Goal: Check status: Check status

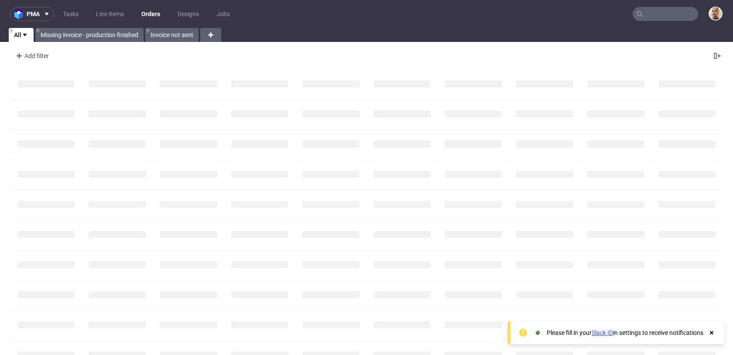
click at [669, 10] on input "text" at bounding box center [665, 14] width 65 height 14
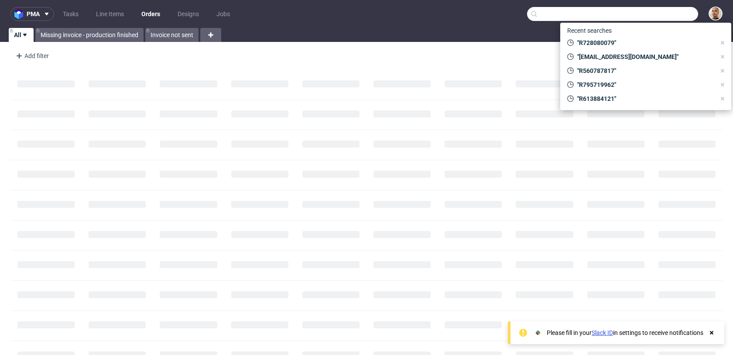
paste input "R999393198"
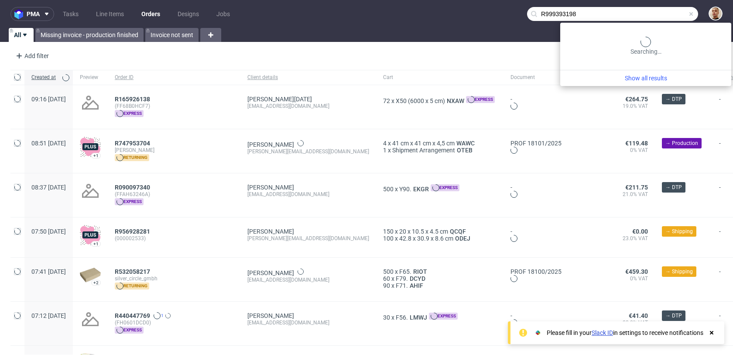
type input "R999393198"
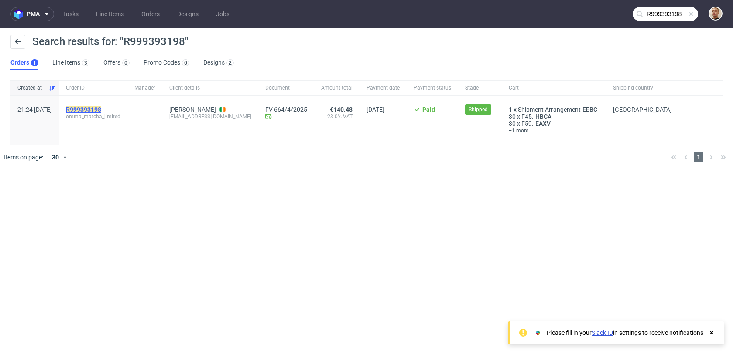
click at [101, 109] on mark "R999393198" at bounding box center [83, 109] width 35 height 7
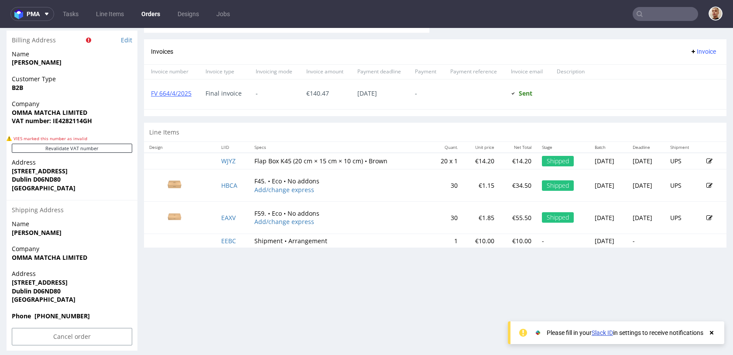
scroll to position [387, 0]
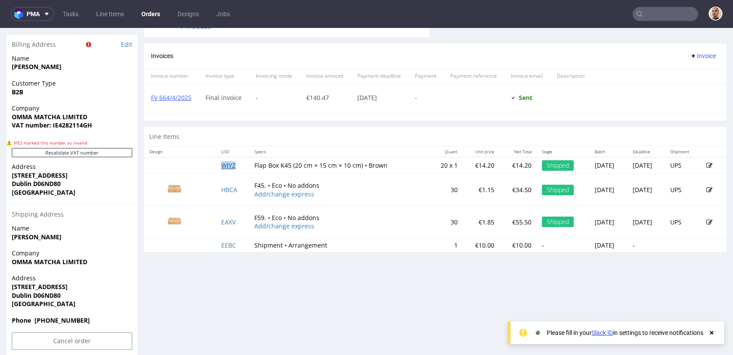
click at [227, 169] on link "WJYZ" at bounding box center [228, 165] width 14 height 8
click at [223, 189] on link "HBCA" at bounding box center [229, 189] width 16 height 8
click at [222, 222] on link "EAXV" at bounding box center [228, 222] width 14 height 8
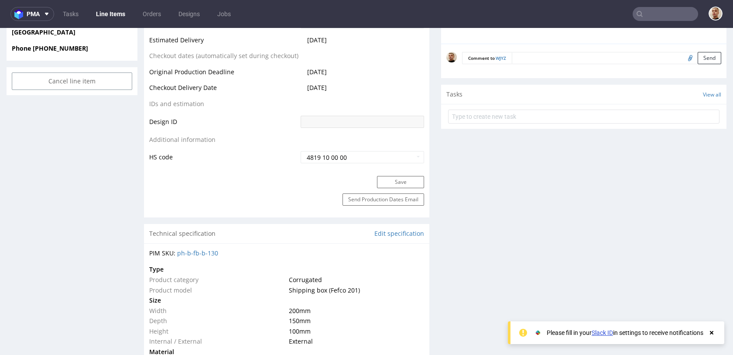
scroll to position [398, 0]
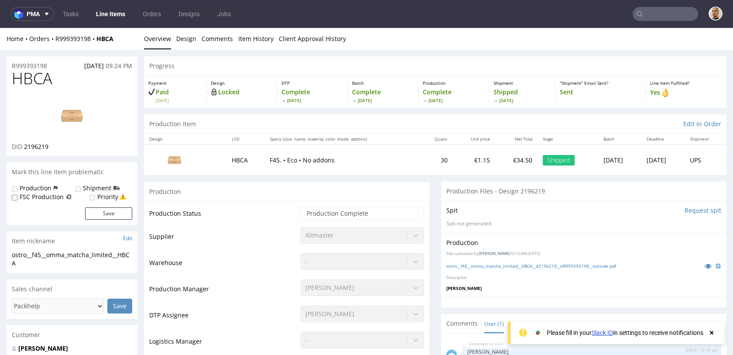
scroll to position [452, 0]
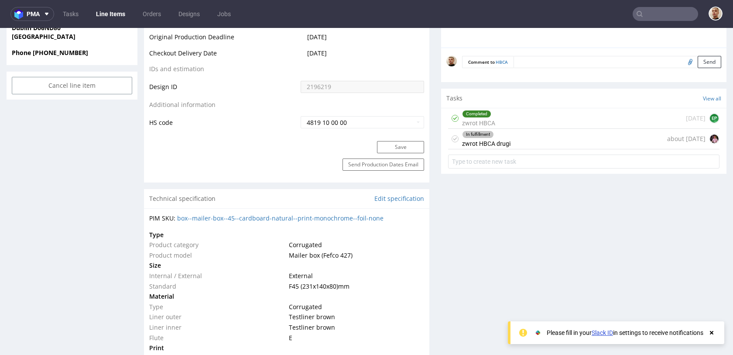
click at [506, 135] on div "In fulfillment zwrot HBCA drugi" at bounding box center [486, 139] width 48 height 20
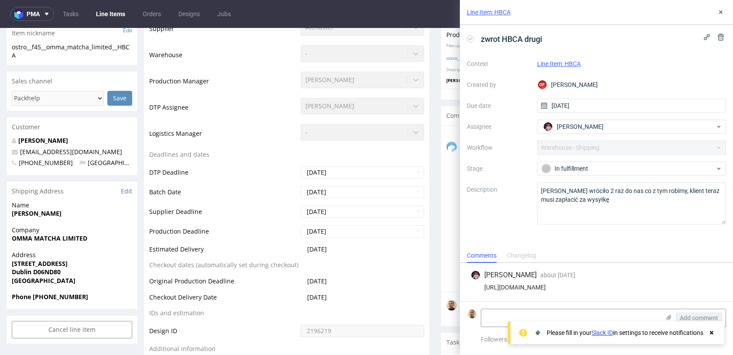
scroll to position [206, 0]
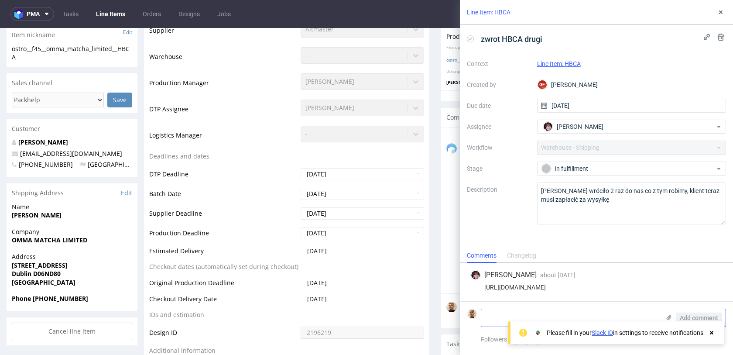
click at [551, 313] on textarea at bounding box center [570, 317] width 179 height 17
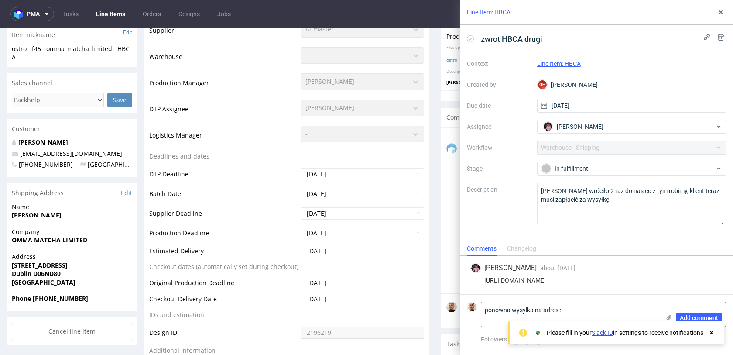
paste textarea "Nastya Kharytonova 23 Leinster Road, Apartment 3 Rathmines, Dublin Ireland D06Y…"
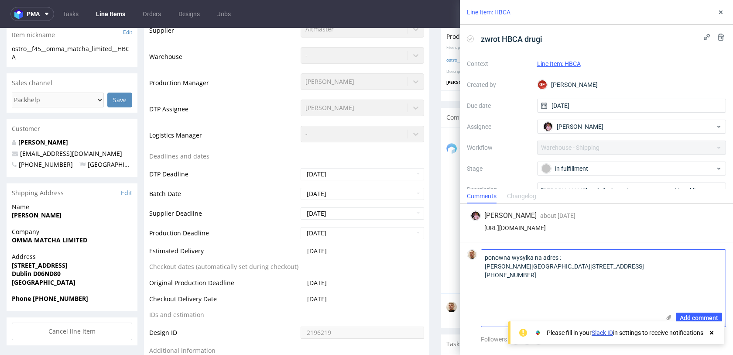
scroll to position [0, 0]
type textarea "ponowna wysylka na adres : Nastya Kharytonova 23 Leinster Road, Apartment 3 Rat…"
click at [708, 319] on span "Add comment" at bounding box center [699, 318] width 38 height 6
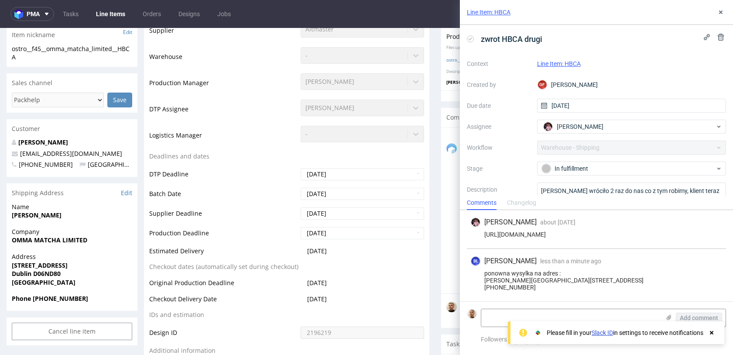
scroll to position [10, 0]
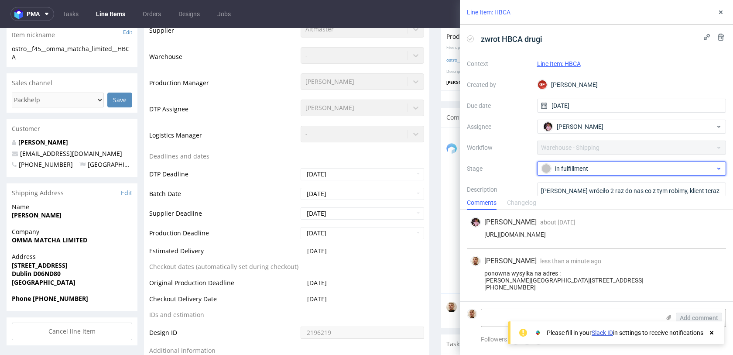
click at [596, 170] on div "In fulfillment" at bounding box center [628, 169] width 174 height 10
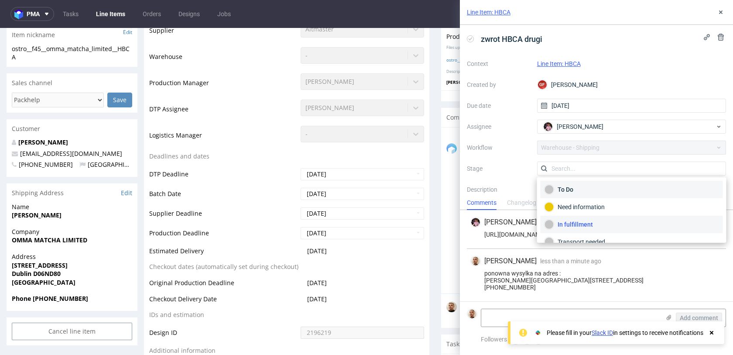
click at [587, 188] on div "To Do" at bounding box center [631, 190] width 175 height 10
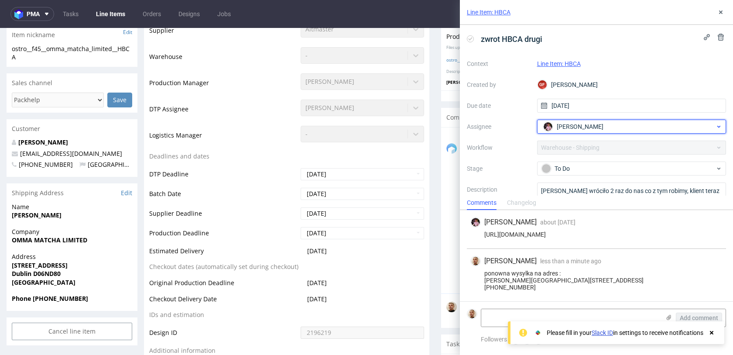
click at [583, 125] on span "Aleks Ziemkowski" at bounding box center [580, 126] width 47 height 9
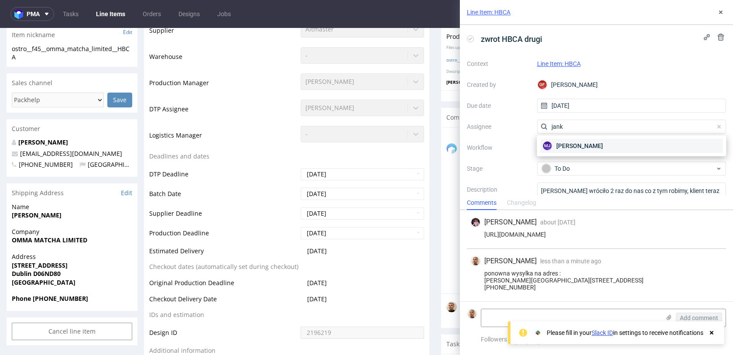
type input "jank"
click at [582, 145] on span "Maciej Jankowski" at bounding box center [579, 145] width 47 height 9
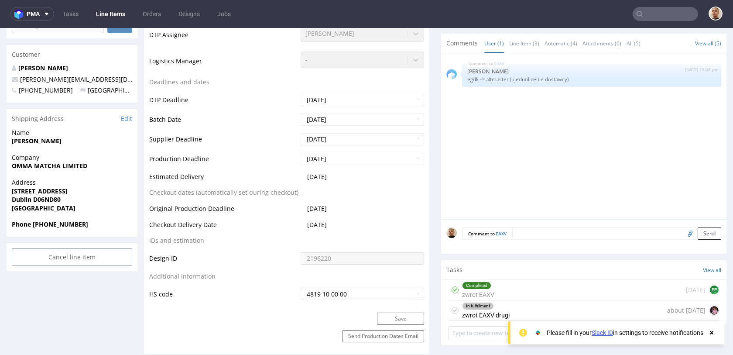
scroll to position [342, 0]
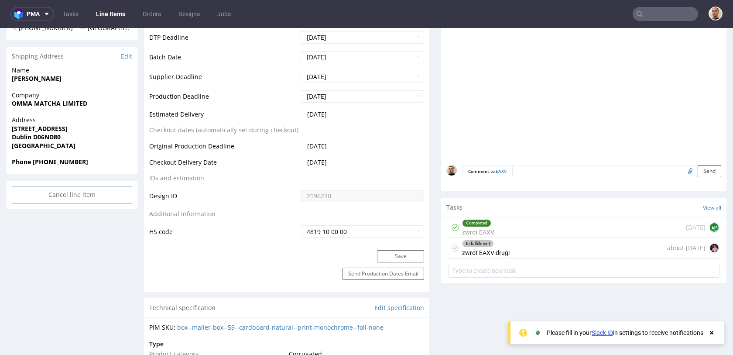
click at [545, 261] on form at bounding box center [583, 270] width 271 height 21
click at [545, 244] on div "In fulfillment zwrot EAXV drugi about 2 months ago" at bounding box center [583, 248] width 271 height 21
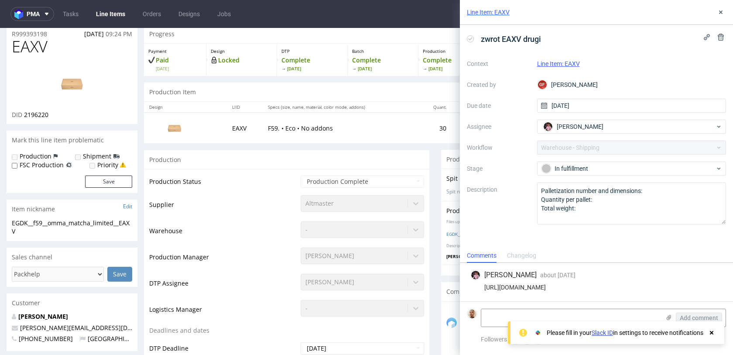
scroll to position [41, 0]
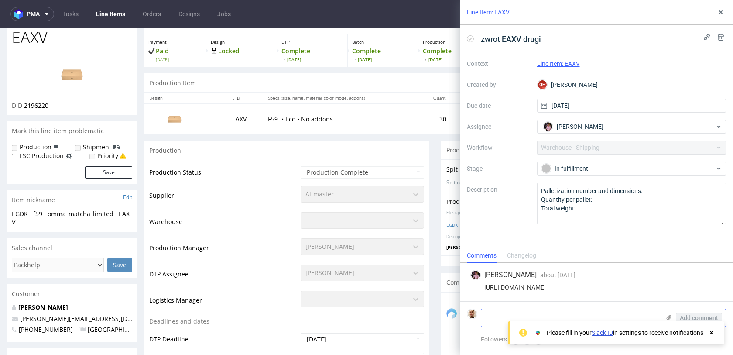
click at [492, 312] on textarea at bounding box center [570, 317] width 179 height 17
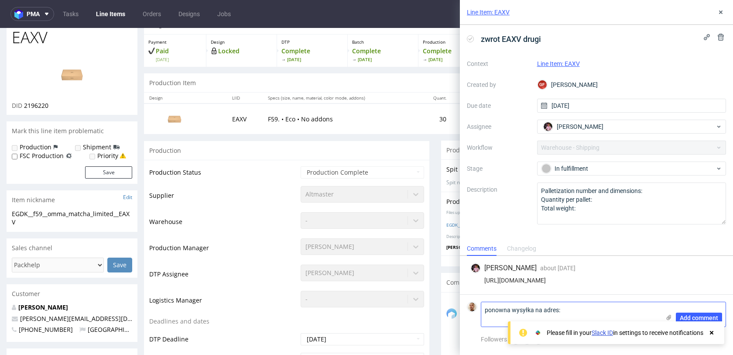
paste textarea "Nastya Kharytonova 23 Leinster Road, Apartment 3 Rathmines, Dublin Ireland D06Y…"
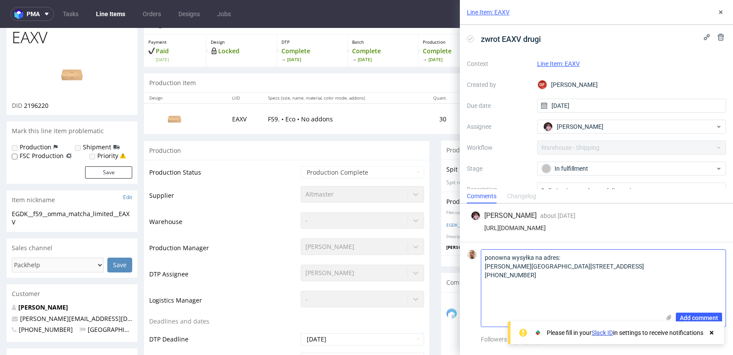
scroll to position [0, 0]
type textarea "ponowna wysyłka na adres: Nastya Kharytonova 23 Leinster Road, Apartment 3 Rath…"
click at [697, 317] on span "Add comment" at bounding box center [699, 318] width 38 height 6
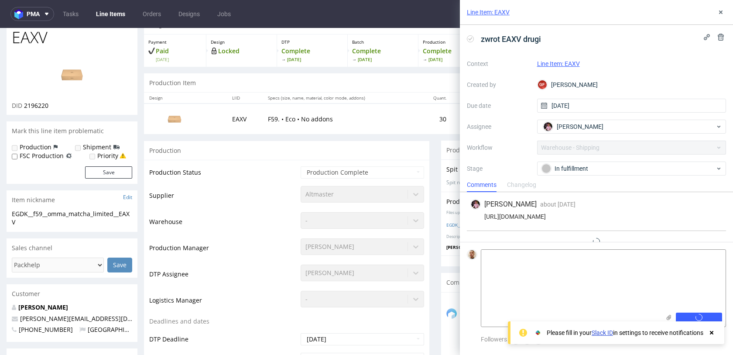
scroll to position [10, 0]
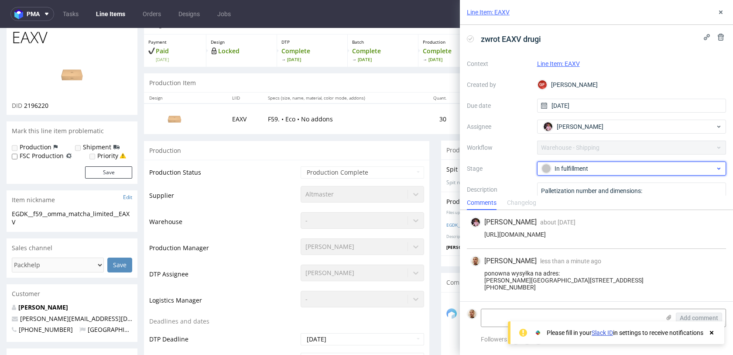
click at [605, 166] on div "In fulfillment" at bounding box center [628, 169] width 174 height 10
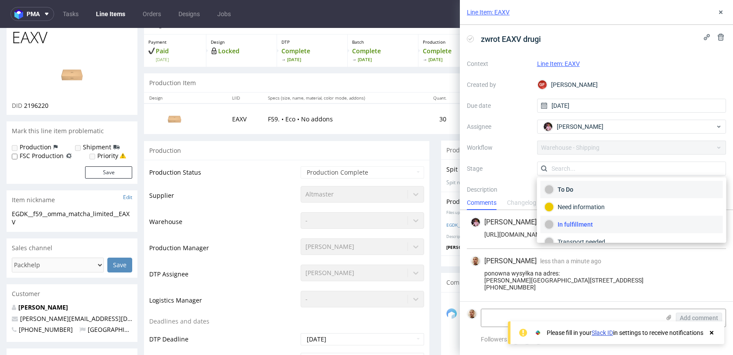
click at [594, 185] on div "To Do" at bounding box center [631, 190] width 175 height 10
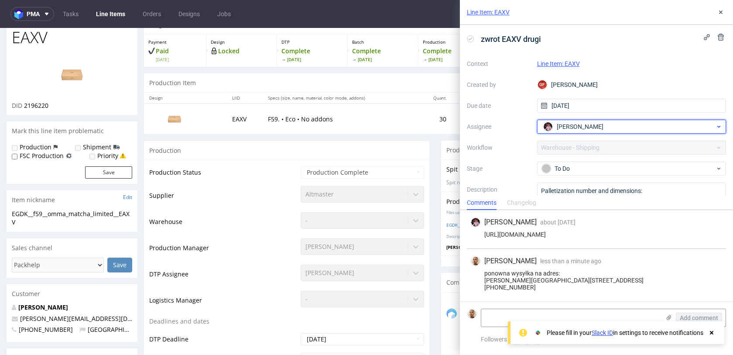
click at [588, 121] on div "Aleks Ziemkowski" at bounding box center [628, 127] width 175 height 14
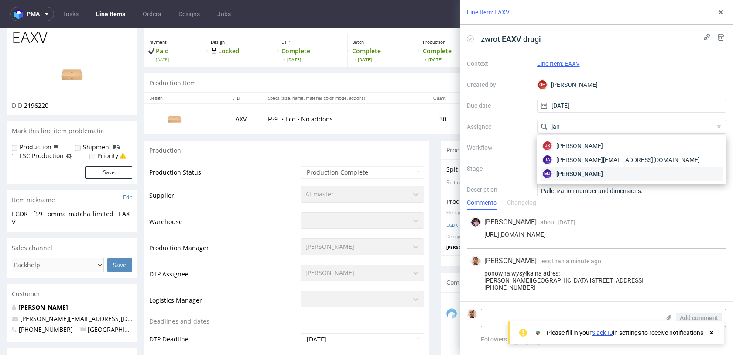
type input "jan"
click at [577, 170] on span "Maciej Jankowski" at bounding box center [579, 173] width 47 height 9
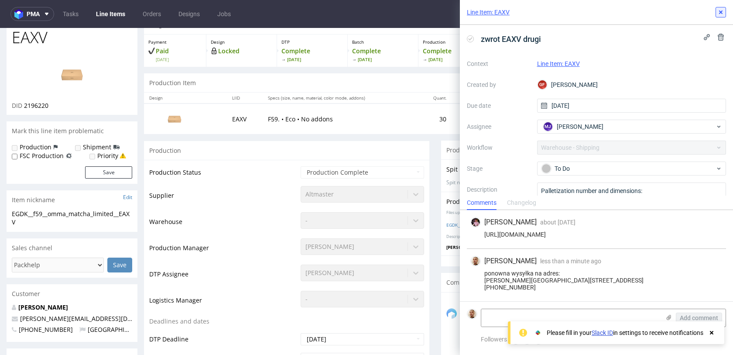
click at [720, 17] on button at bounding box center [721, 12] width 10 height 10
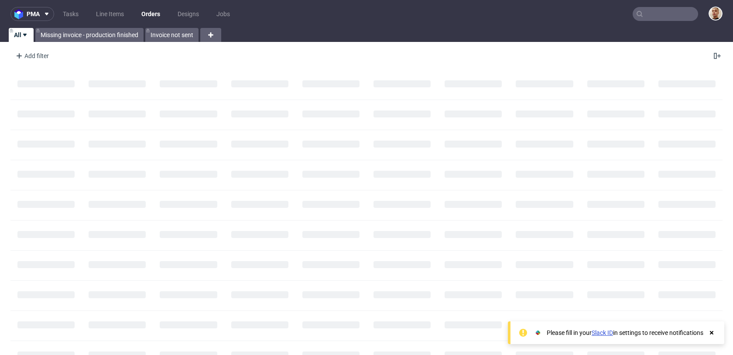
click at [671, 14] on input "text" at bounding box center [665, 14] width 65 height 14
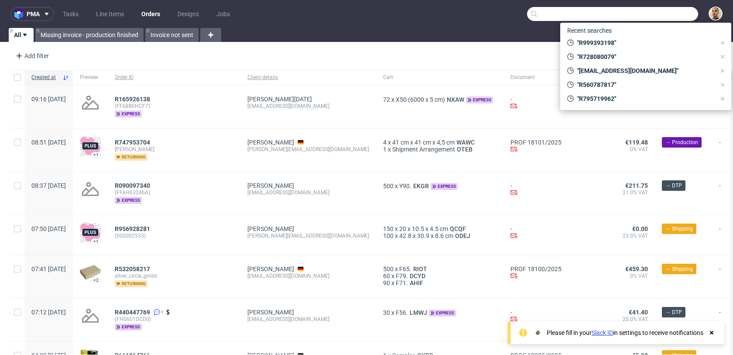
paste input "R406750752"
type input "R406750752"
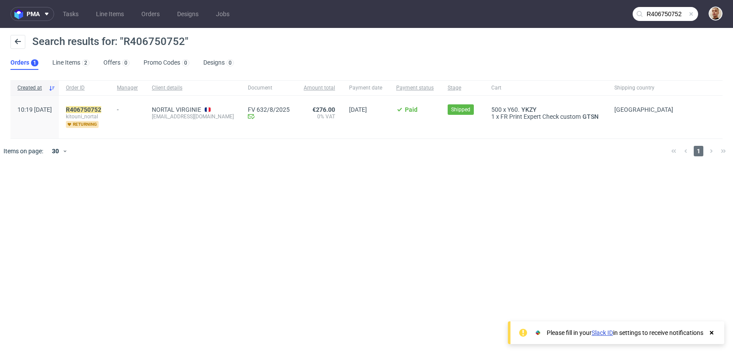
click at [103, 113] on span "kitouni_nortal" at bounding box center [84, 116] width 37 height 7
click at [101, 112] on mark "R406750752" at bounding box center [83, 109] width 35 height 7
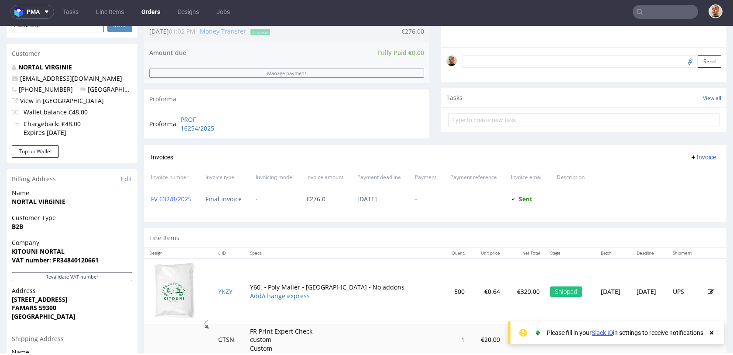
scroll to position [346, 0]
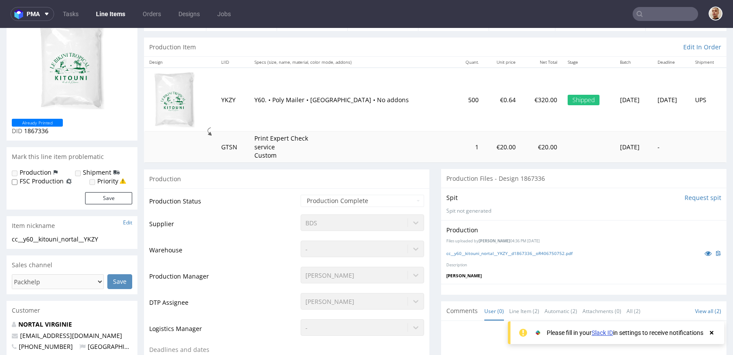
scroll to position [78, 0]
click at [705, 253] on icon at bounding box center [708, 252] width 7 height 6
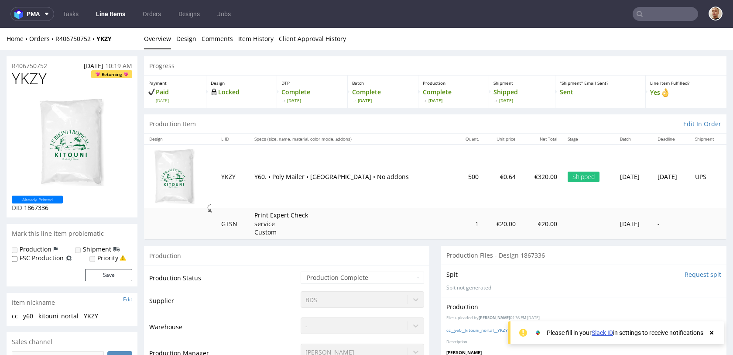
click at [72, 43] on div "Home Orders R406750752 YKZY" at bounding box center [72, 38] width 131 height 9
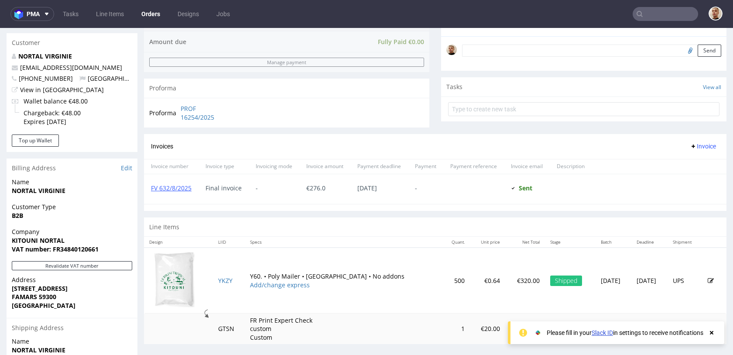
scroll to position [253, 0]
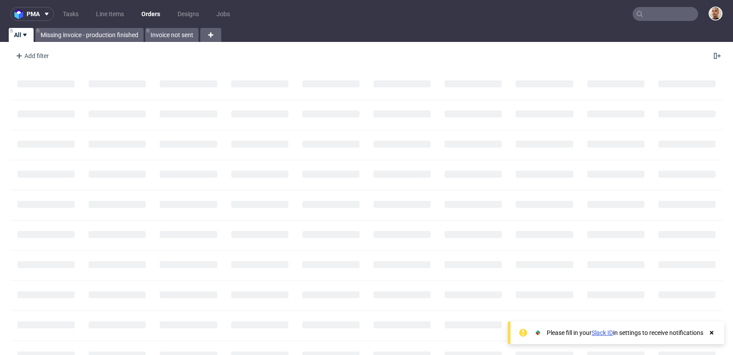
click at [638, 11] on input "text" at bounding box center [665, 14] width 65 height 14
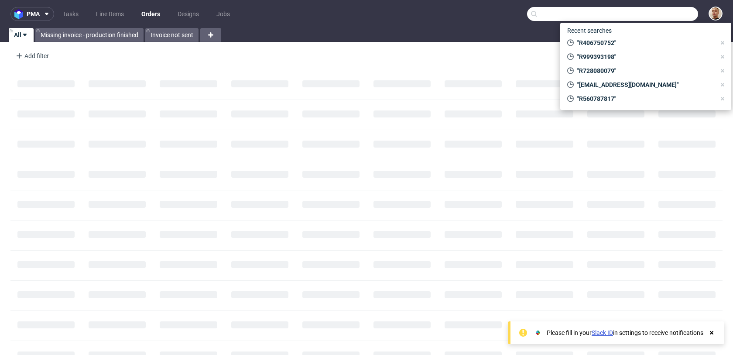
paste input "R838674202"
type input "R838674202"
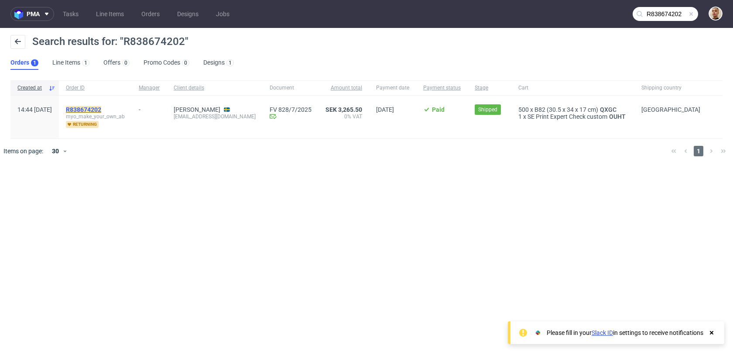
click at [101, 109] on mark "R838674202" at bounding box center [83, 109] width 35 height 7
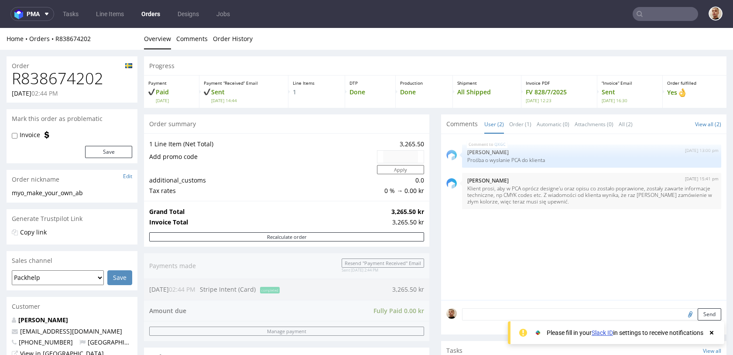
scroll to position [396, 0]
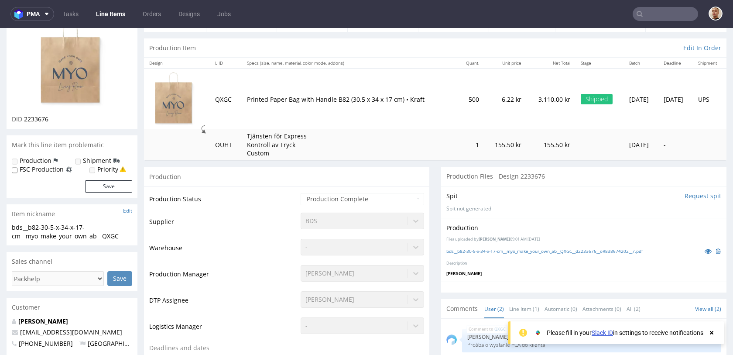
scroll to position [76, 0]
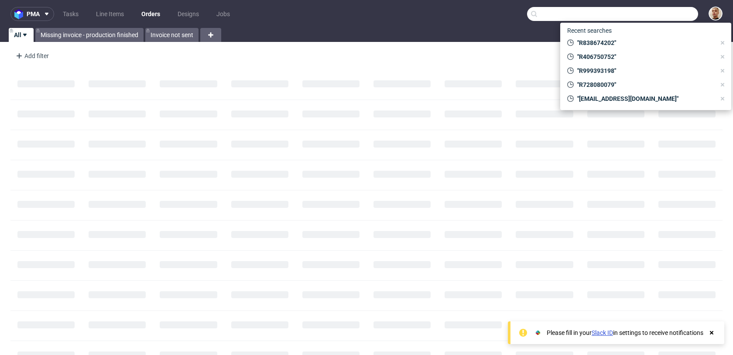
click at [661, 13] on input "text" at bounding box center [612, 14] width 171 height 14
paste input "R703156025"
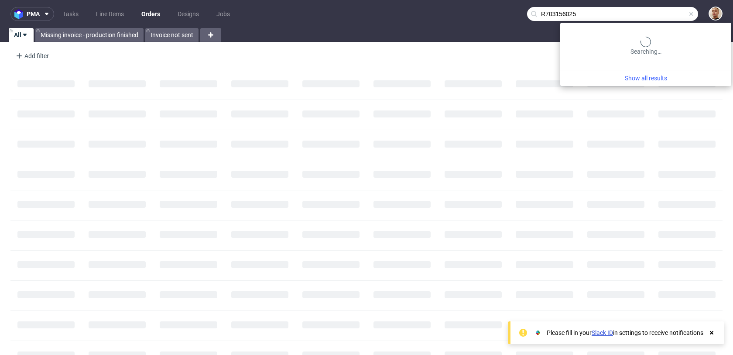
type input "R703156025"
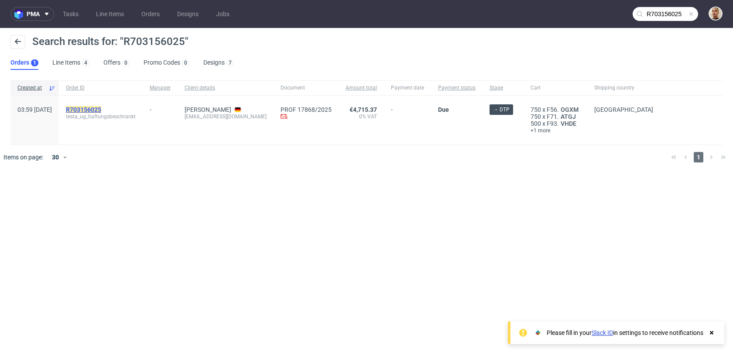
click at [101, 108] on mark "R703156025" at bounding box center [83, 109] width 35 height 7
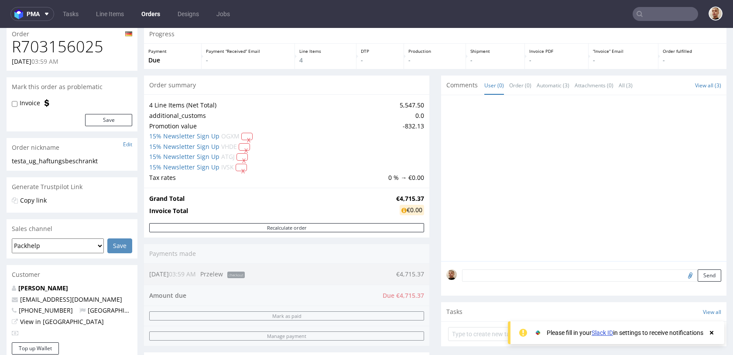
scroll to position [7, 0]
